Goal: Submit feedback/report problem: Submit feedback/report problem

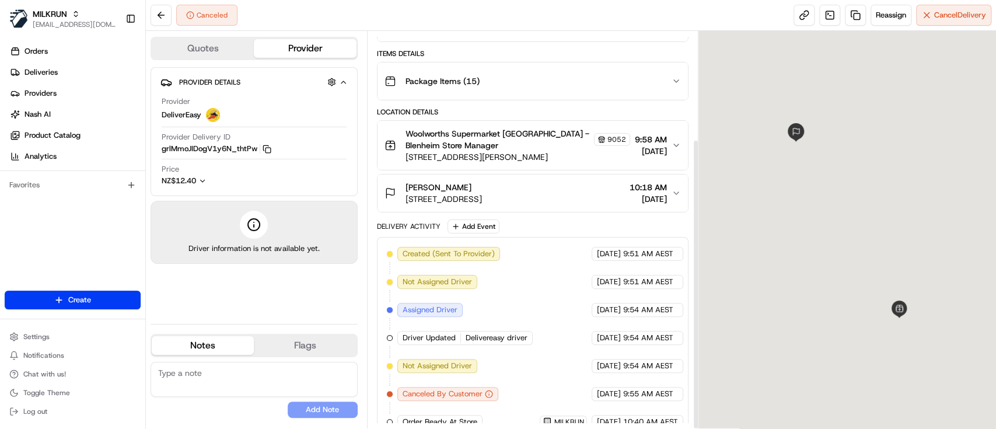
scroll to position [146, 0]
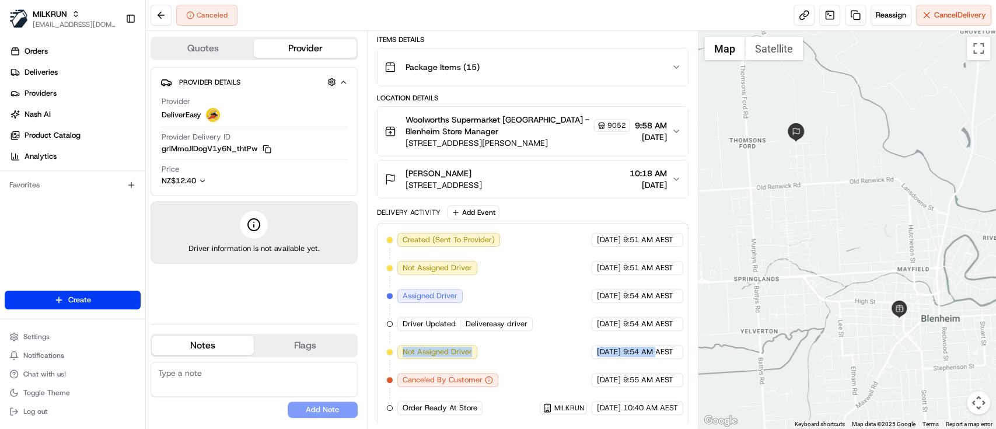
drag, startPoint x: 403, startPoint y: 346, endPoint x: 674, endPoint y: 354, distance: 270.9
click at [676, 354] on div "Created (Sent To Provider) DeliverEasy 20/08/2025 9:51 AM AEST Not Assigned Dri…" at bounding box center [533, 324] width 292 height 182
drag, startPoint x: 416, startPoint y: 406, endPoint x: 497, endPoint y: 407, distance: 81.1
click at [497, 407] on div "Created (Sent To Provider) DeliverEasy 20/08/2025 9:51 AM AEST Not Assigned Dri…" at bounding box center [533, 324] width 292 height 182
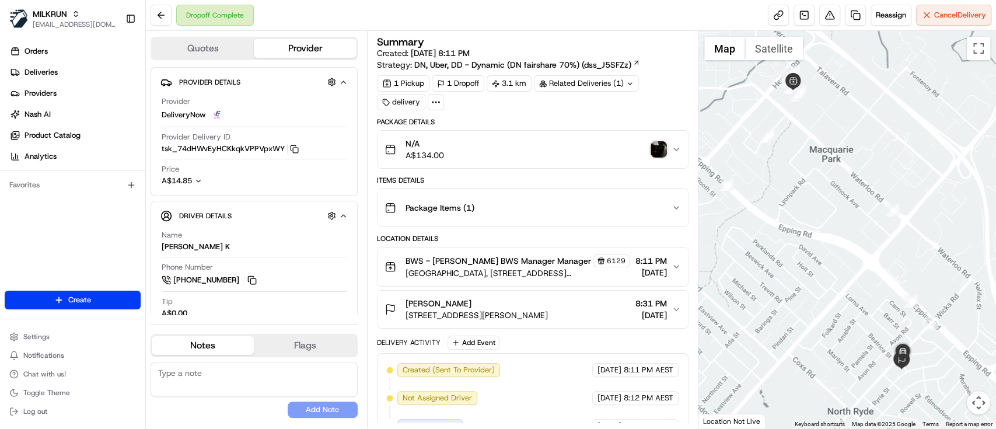
scroll to position [224, 0]
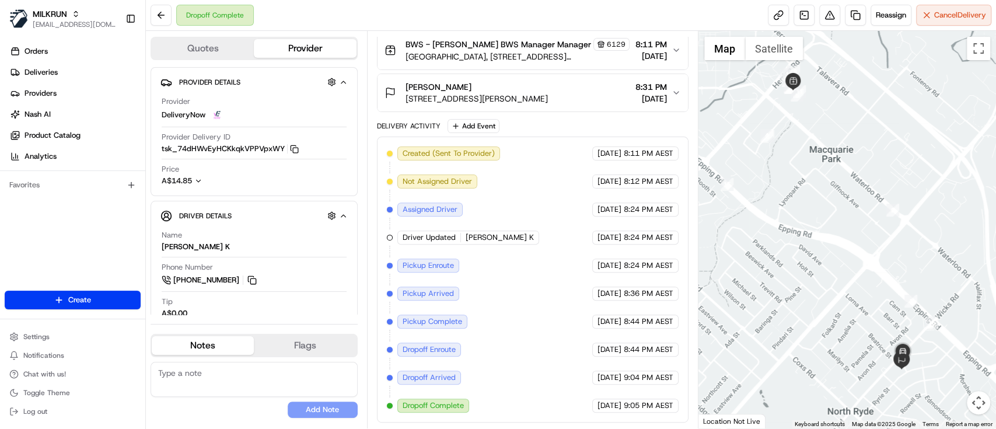
drag, startPoint x: 676, startPoint y: 410, endPoint x: 611, endPoint y: 408, distance: 65.4
click at [611, 408] on div "02/01/2025 9:05 PM AEST" at bounding box center [635, 406] width 86 height 14
drag, startPoint x: 399, startPoint y: 156, endPoint x: 677, endPoint y: 159, distance: 278.4
click at [677, 159] on div "Created (Sent To Provider) DeliveryNow 02/01/2025 8:11 PM AEST Not Assigned Dri…" at bounding box center [533, 279] width 292 height 266
click at [446, 158] on span "Created (Sent To Provider)" at bounding box center [449, 153] width 92 height 11
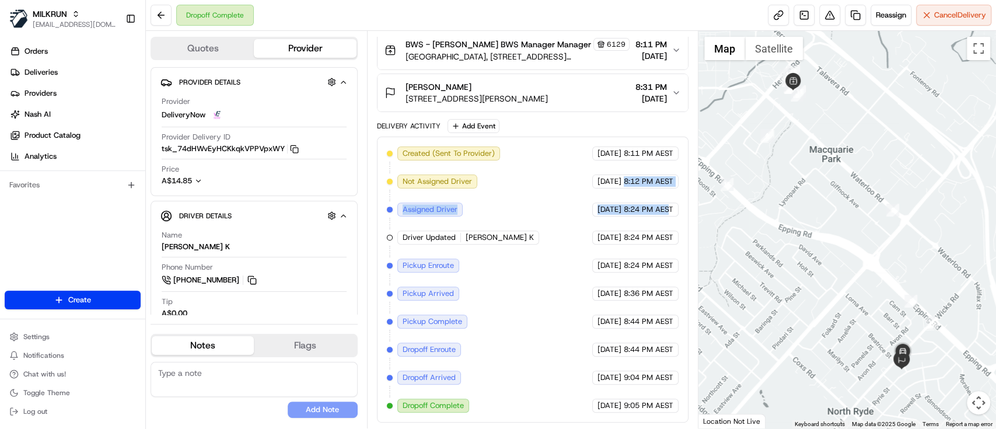
drag, startPoint x: 600, startPoint y: 184, endPoint x: 669, endPoint y: 211, distance: 73.9
click at [669, 211] on div "Created (Sent To Provider) DeliveryNow 02/01/2025 8:11 PM AEST Not Assigned Dri…" at bounding box center [533, 279] width 292 height 266
click at [644, 198] on div "Created (Sent To Provider) DeliveryNow 02/01/2025 8:11 PM AEST Not Assigned Dri…" at bounding box center [533, 279] width 292 height 266
drag, startPoint x: 619, startPoint y: 182, endPoint x: 655, endPoint y: 182, distance: 36.2
click at [655, 182] on div "02/01/2025 8:12 PM AEST" at bounding box center [635, 182] width 86 height 14
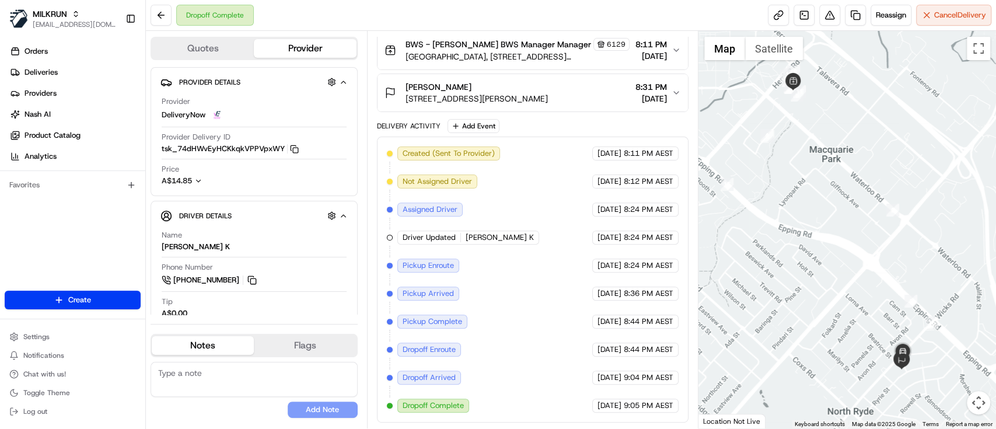
click at [648, 217] on div "02/01/2025 8:24 PM AEST" at bounding box center [635, 210] width 86 height 14
drag, startPoint x: 444, startPoint y: 241, endPoint x: 682, endPoint y: 234, distance: 238.8
click at [682, 234] on div "Created (Sent To Provider) DeliveryNow 02/01/2025 8:11 PM AEST Not Assigned Dri…" at bounding box center [533, 280] width 312 height 286
drag, startPoint x: 620, startPoint y: 270, endPoint x: 659, endPoint y: 270, distance: 38.5
click at [659, 270] on div "02/01/2025 8:24 PM AEST" at bounding box center [635, 266] width 86 height 14
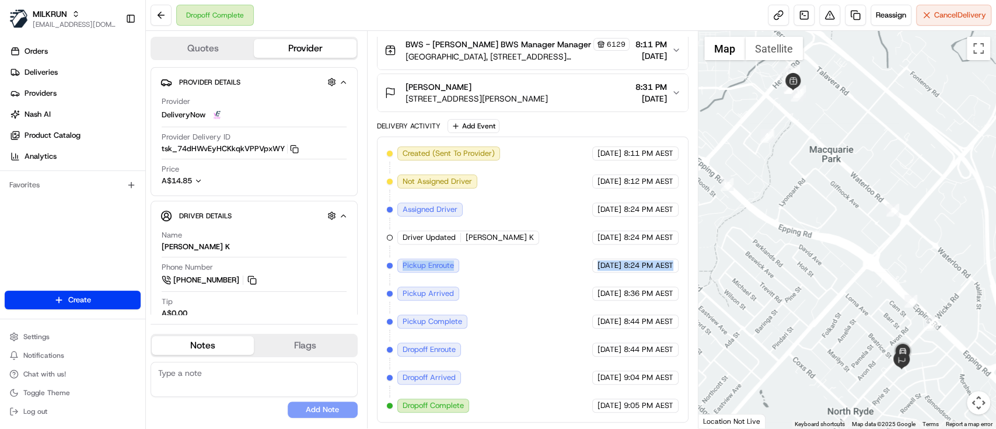
drag, startPoint x: 397, startPoint y: 262, endPoint x: 678, endPoint y: 268, distance: 281.4
click at [678, 268] on div "Created (Sent To Provider) DeliveryNow 02/01/2025 8:11 PM AEST Not Assigned Dri…" at bounding box center [533, 279] width 292 height 266
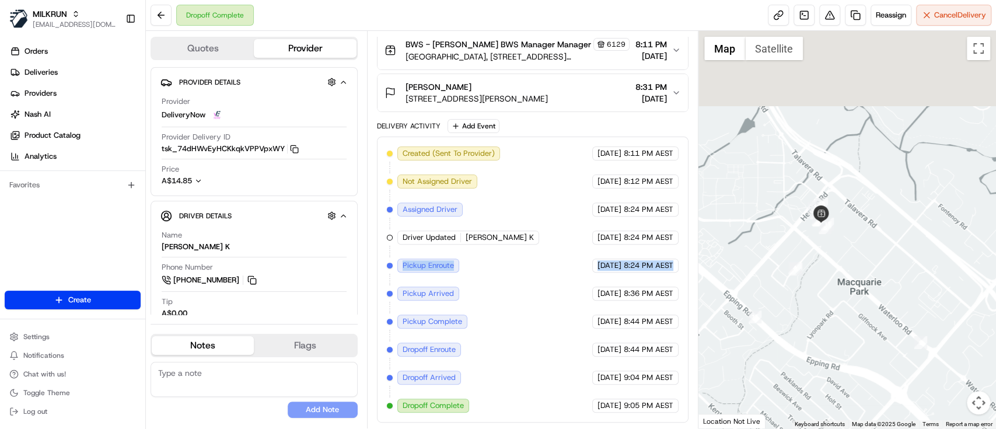
drag, startPoint x: 811, startPoint y: 186, endPoint x: 822, endPoint y: 270, distance: 85.4
click at [822, 270] on div at bounding box center [848, 229] width 298 height 397
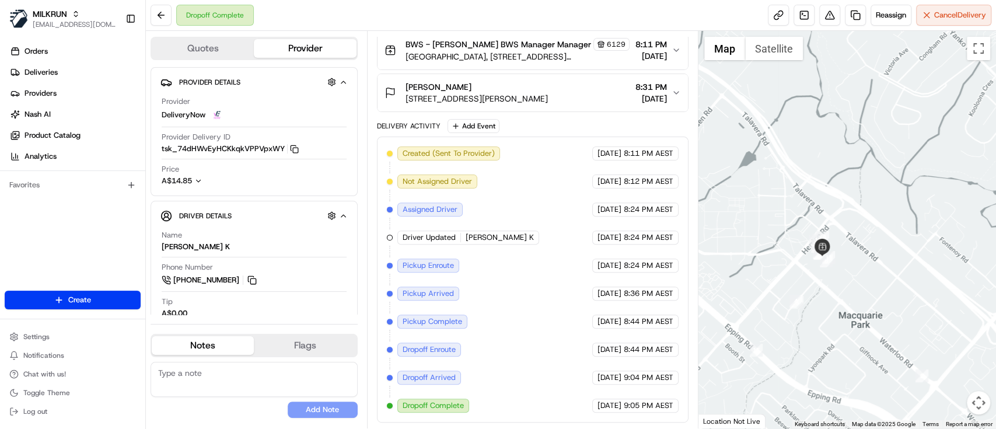
click at [395, 301] on div "Created (Sent To Provider) DeliveryNow 02/01/2025 8:11 PM AEST Not Assigned Dri…" at bounding box center [533, 279] width 292 height 266
drag, startPoint x: 422, startPoint y: 296, endPoint x: 677, endPoint y: 295, distance: 255.1
click at [677, 295] on div "Created (Sent To Provider) DeliveryNow 02/01/2025 8:11 PM AEST Not Assigned Dri…" at bounding box center [533, 279] width 292 height 266
click at [465, 269] on div "Created (Sent To Provider) DeliveryNow 02/01/2025 8:11 PM AEST Not Assigned Dri…" at bounding box center [533, 279] width 292 height 266
drag, startPoint x: 426, startPoint y: 266, endPoint x: 621, endPoint y: 291, distance: 196.6
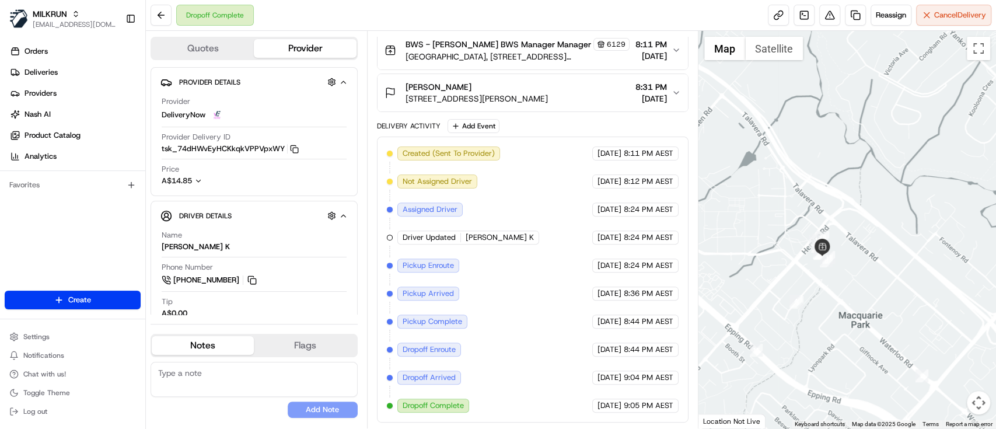
click at [622, 291] on div "Created (Sent To Provider) DeliveryNow 02/01/2025 8:11 PM AEST Not Assigned Dri…" at bounding box center [533, 279] width 292 height 266
click at [421, 306] on div "Created (Sent To Provider) DeliveryNow 02/01/2025 8:11 PM AEST Not Assigned Dri…" at bounding box center [533, 279] width 292 height 266
drag, startPoint x: 400, startPoint y: 296, endPoint x: 645, endPoint y: 293, distance: 244.6
click at [645, 293] on div "Created (Sent To Provider) DeliveryNow 02/01/2025 8:11 PM AEST Not Assigned Dri…" at bounding box center [533, 279] width 292 height 266
click at [466, 333] on div "Created (Sent To Provider) DeliveryNow 02/01/2025 8:11 PM AEST Not Assigned Dri…" at bounding box center [533, 279] width 292 height 266
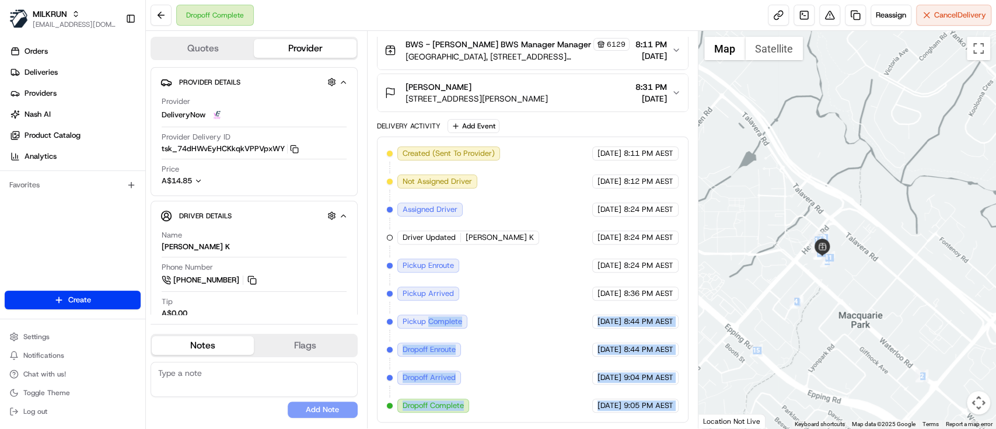
drag, startPoint x: 430, startPoint y: 325, endPoint x: 837, endPoint y: 142, distance: 446.5
click at [714, 311] on div "Quotes Provider Provider Details Hidden ( 4 ) Provider DeliveryNow Provider Del…" at bounding box center [571, 229] width 850 height 397
click at [598, 354] on span "02/01/2025" at bounding box center [610, 349] width 24 height 11
click at [434, 357] on div "Created (Sent To Provider) DeliveryNow 02/01/2025 8:11 PM AEST Not Assigned Dri…" at bounding box center [533, 279] width 292 height 266
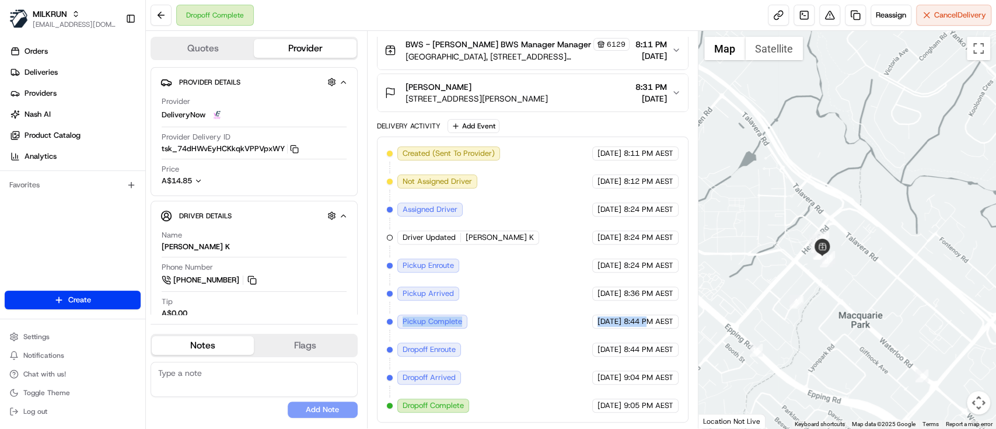
drag, startPoint x: 403, startPoint y: 333, endPoint x: 646, endPoint y: 325, distance: 242.4
click at [646, 325] on div "Created (Sent To Provider) DeliveryNow 02/01/2025 8:11 PM AEST Not Assigned Dri…" at bounding box center [533, 279] width 292 height 266
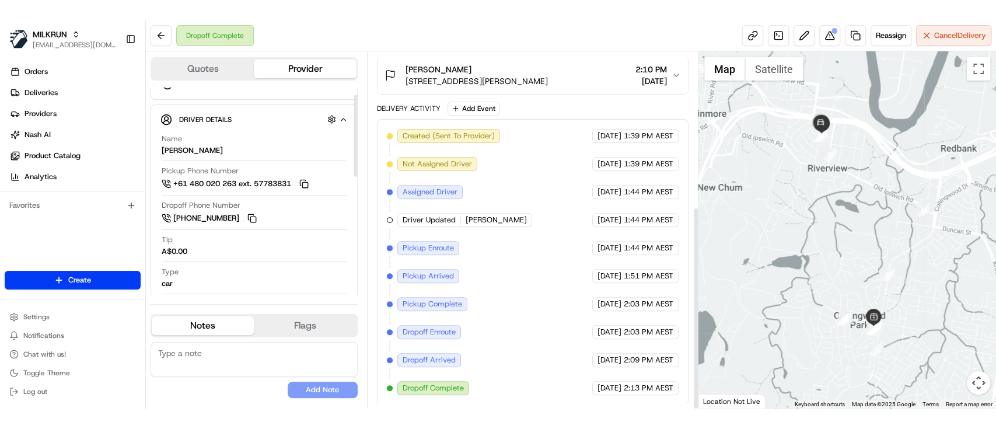
scroll to position [316, 0]
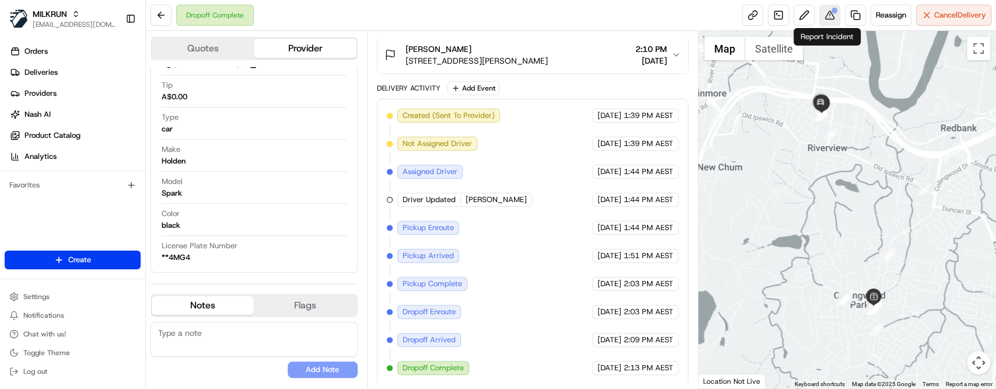
click at [824, 19] on button at bounding box center [829, 15] width 21 height 21
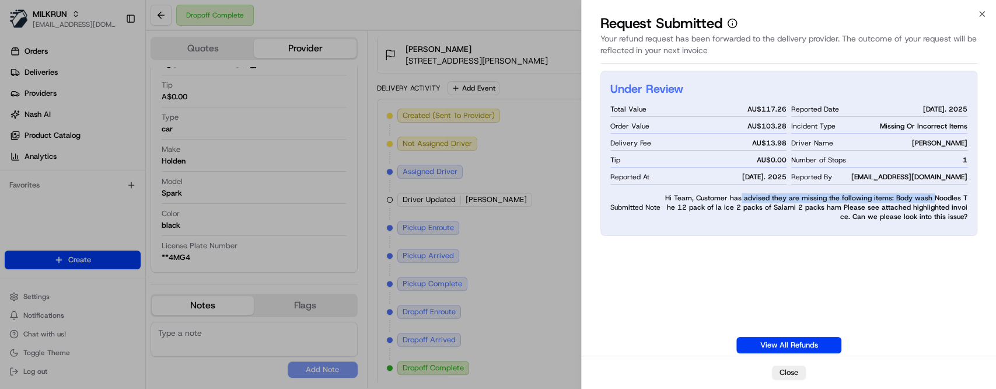
drag, startPoint x: 741, startPoint y: 198, endPoint x: 680, endPoint y: 110, distance: 107.8
click at [926, 200] on span "Hi Team, Customer has advised they are missing the following items: Body wash N…" at bounding box center [816, 207] width 302 height 28
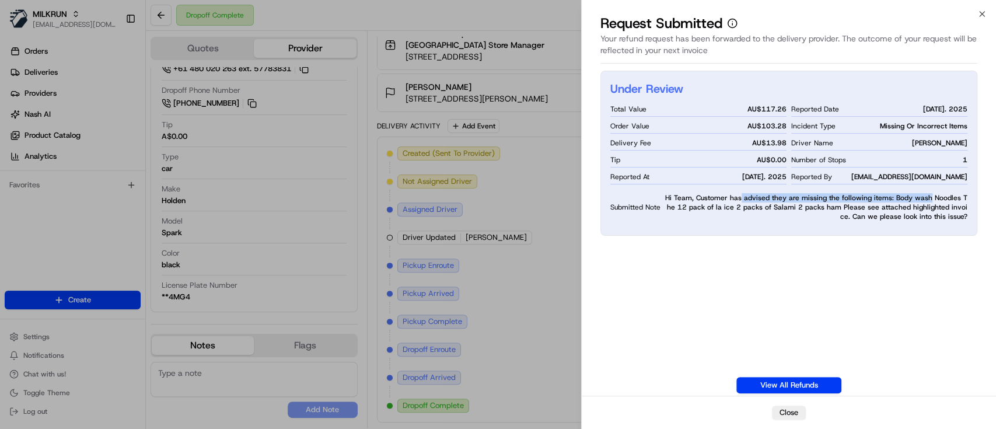
scroll to position [230, 0]
drag, startPoint x: 297, startPoint y: 193, endPoint x: 301, endPoint y: 180, distance: 13.5
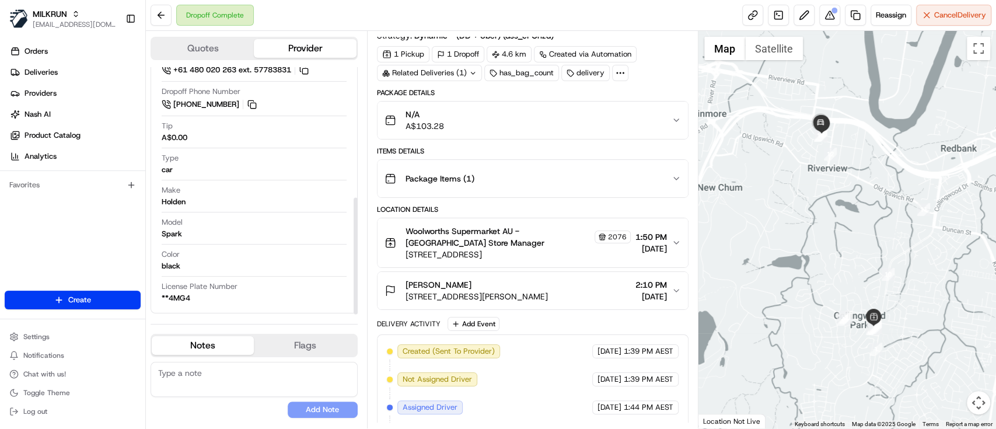
scroll to position [0, 0]
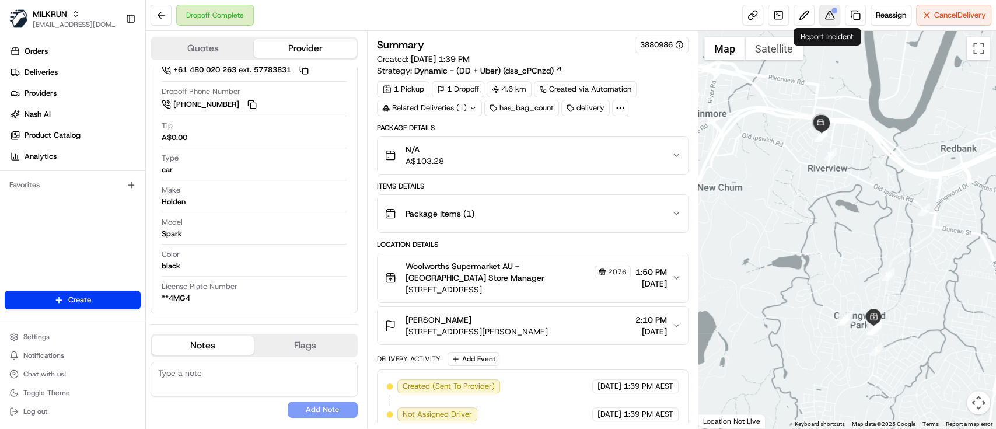
click at [832, 13] on div at bounding box center [835, 11] width 6 height 6
click at [89, 76] on link "Deliveries" at bounding box center [75, 72] width 141 height 19
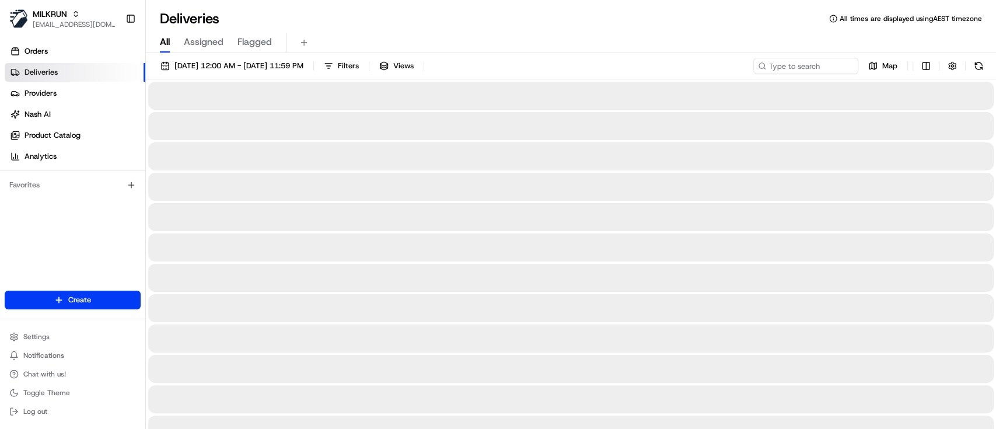
click at [161, 46] on span "All" at bounding box center [165, 42] width 10 height 14
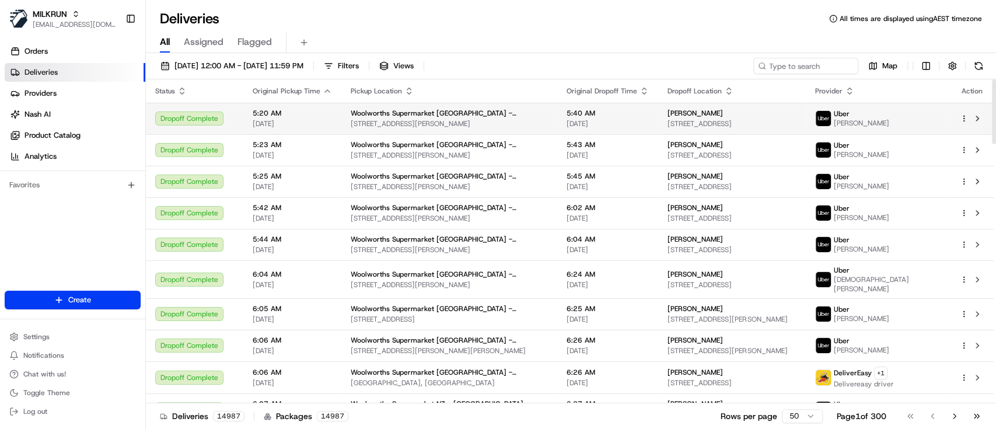
click at [410, 114] on span "Woolworths Supermarket NZ - Newtown" at bounding box center [449, 113] width 197 height 9
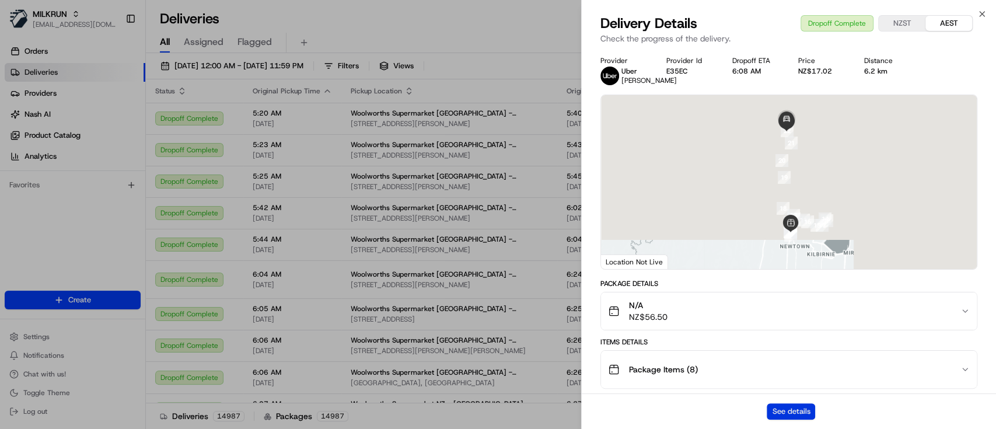
click at [784, 388] on button "See details" at bounding box center [791, 411] width 48 height 16
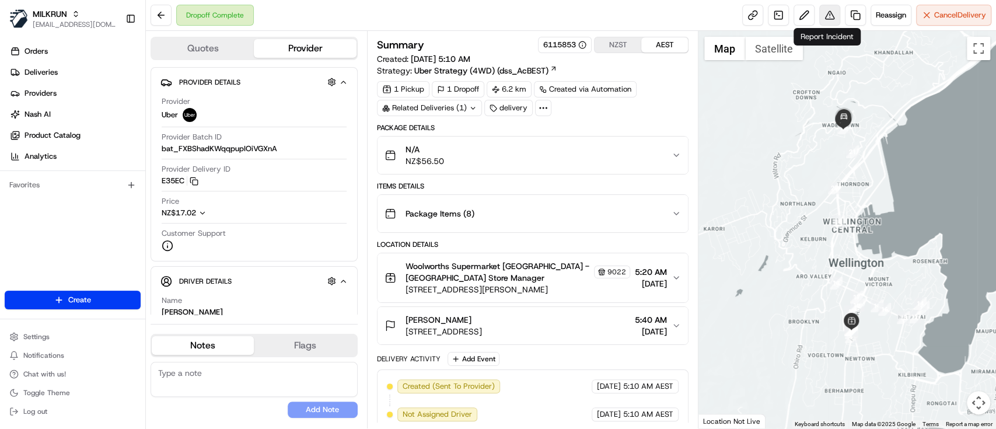
click at [822, 13] on button at bounding box center [829, 15] width 21 height 21
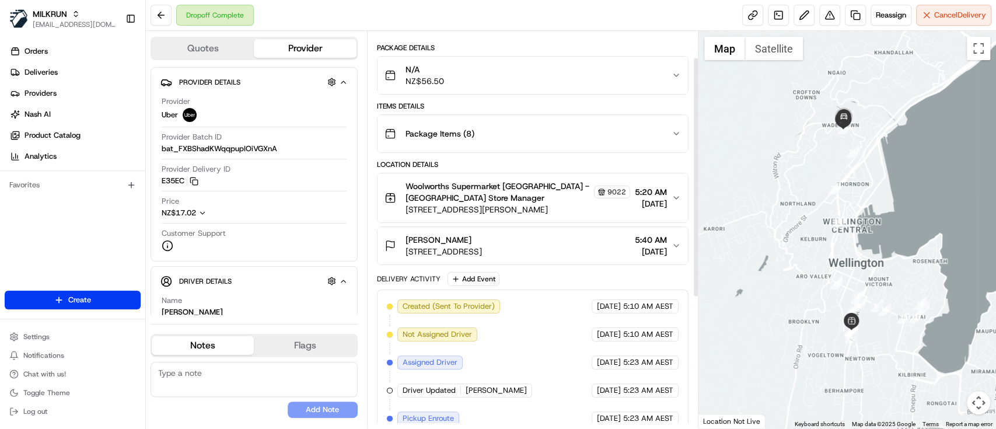
scroll to position [258, 0]
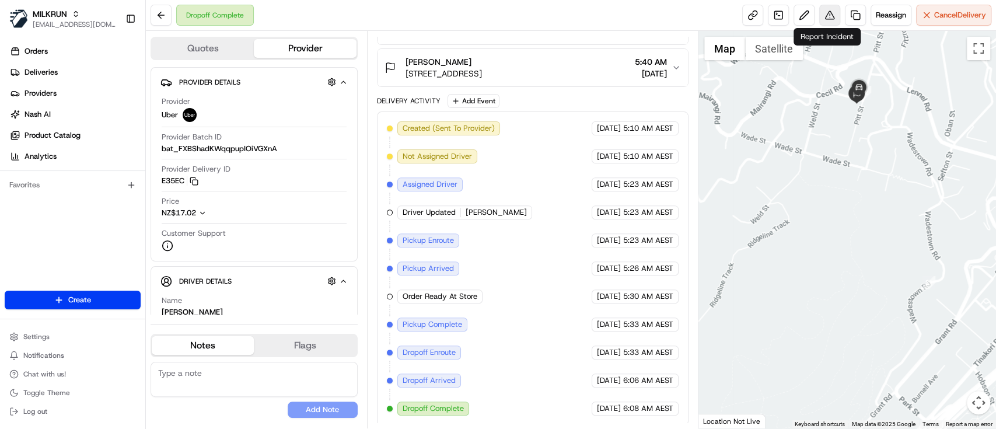
click at [831, 20] on button at bounding box center [829, 15] width 21 height 21
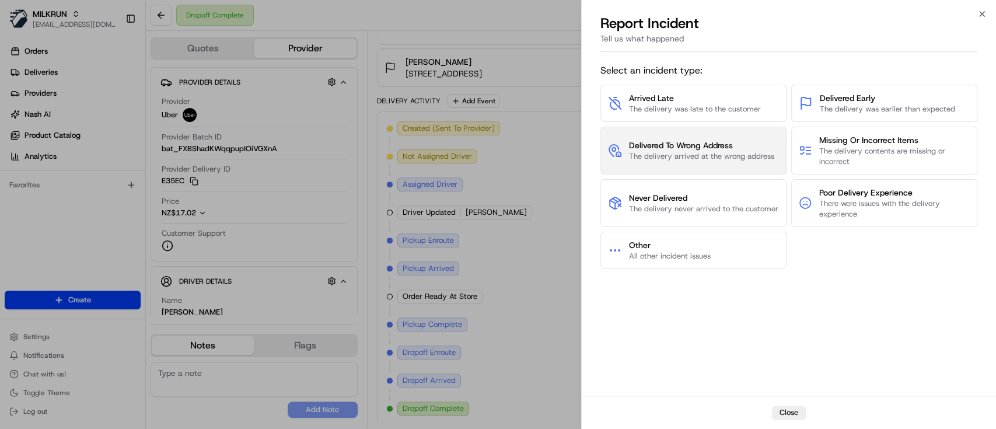
click at [695, 155] on span "The delivery arrived at the wrong address" at bounding box center [701, 156] width 145 height 11
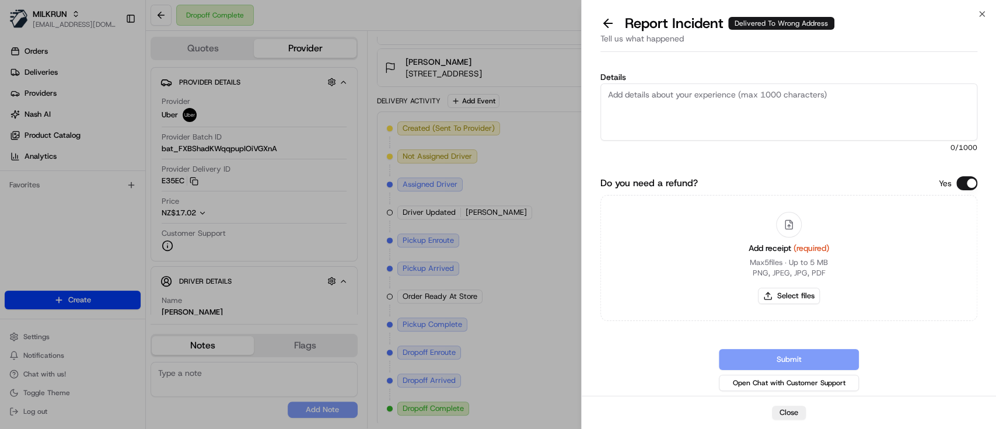
click at [747, 22] on div "Delivered To Wrong Address" at bounding box center [781, 23] width 106 height 13
drag, startPoint x: 735, startPoint y: 104, endPoint x: 753, endPoint y: 95, distance: 20.6
click at [738, 103] on textarea "Details" at bounding box center [789, 111] width 377 height 57
type textarea "Delivered"
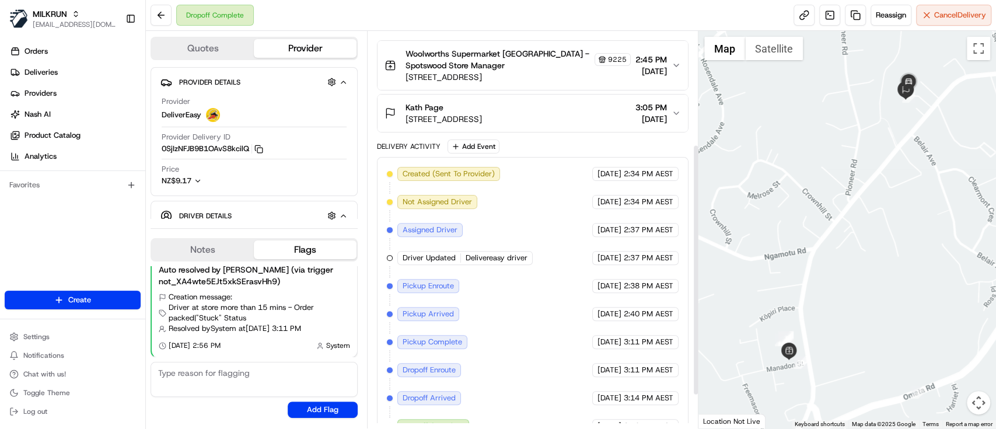
scroll to position [230, 0]
